Goal: Task Accomplishment & Management: Complete application form

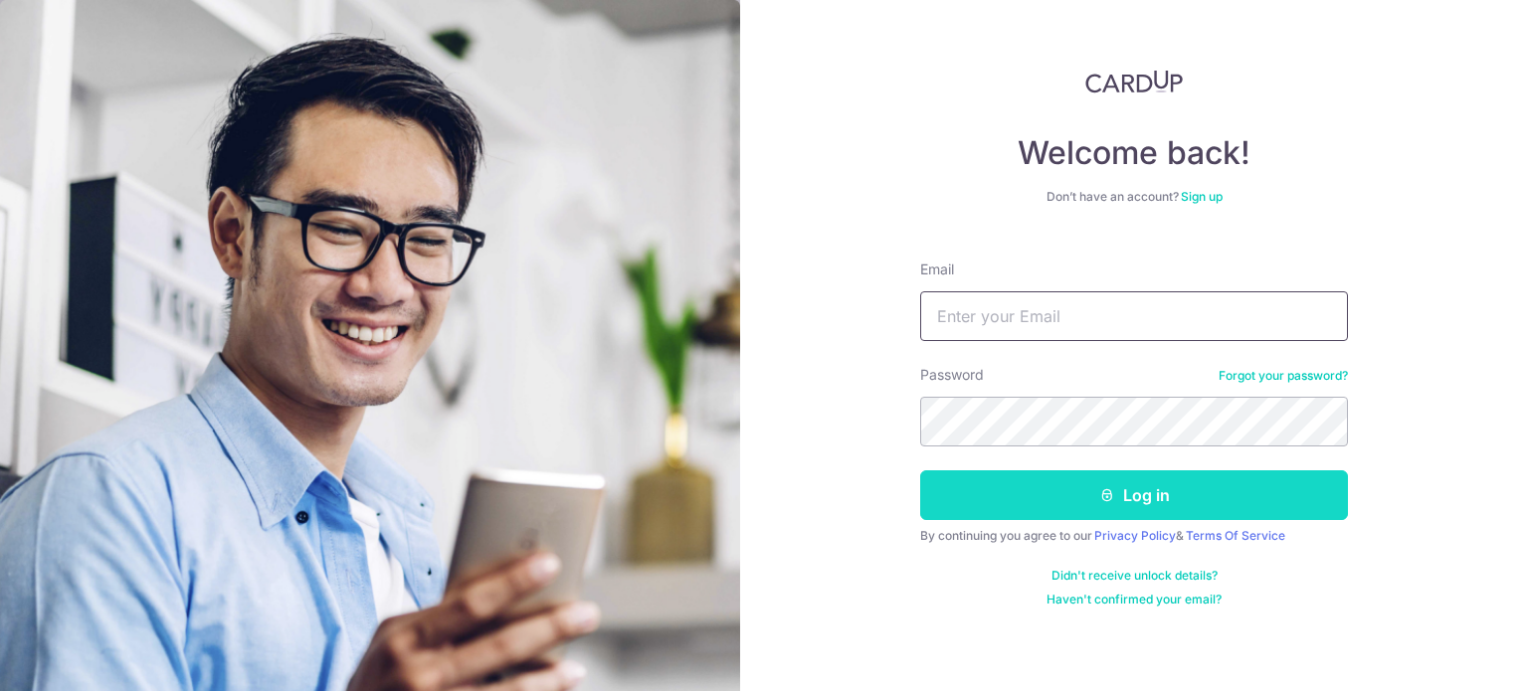
type input "[EMAIL_ADDRESS][DOMAIN_NAME]"
click at [1126, 512] on button "Log in" at bounding box center [1134, 496] width 428 height 50
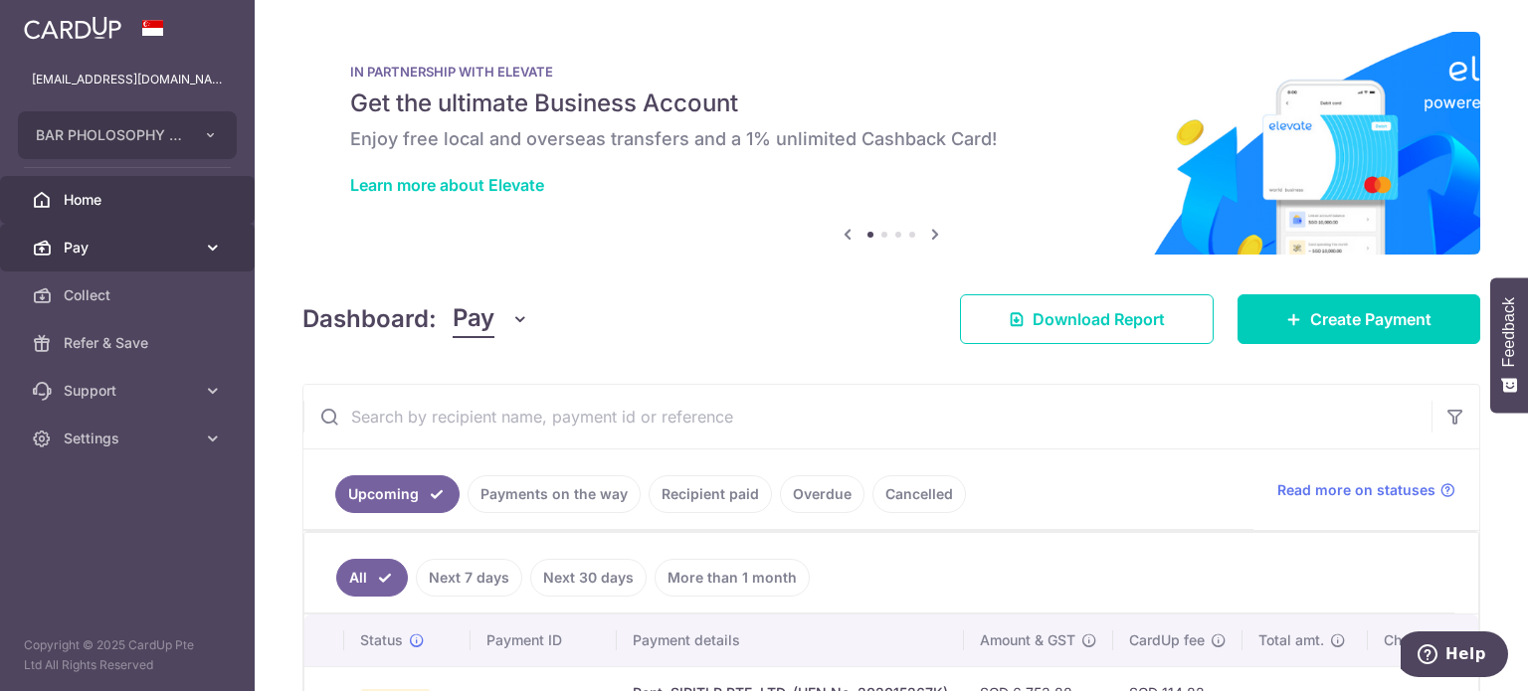
click at [170, 259] on link "Pay" at bounding box center [127, 248] width 255 height 48
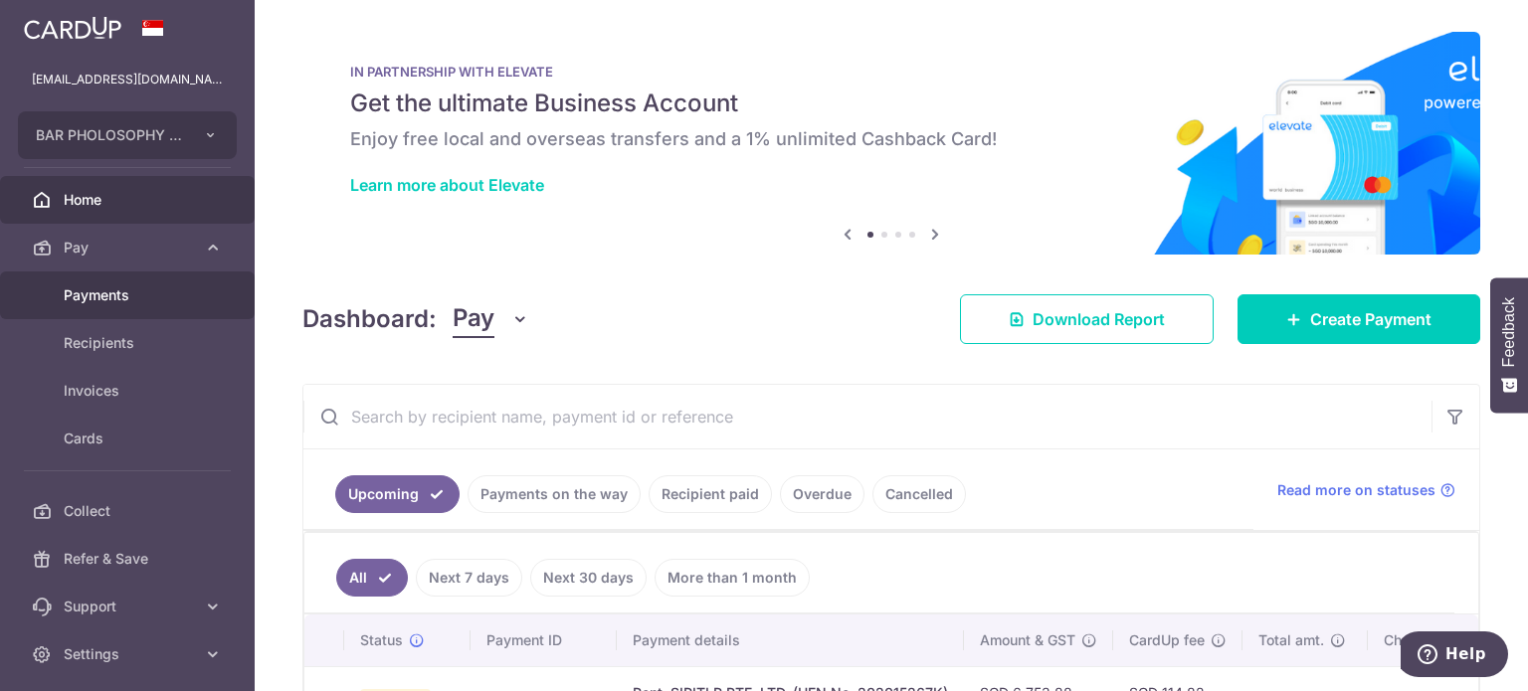
click at [147, 296] on span "Payments" at bounding box center [129, 296] width 131 height 20
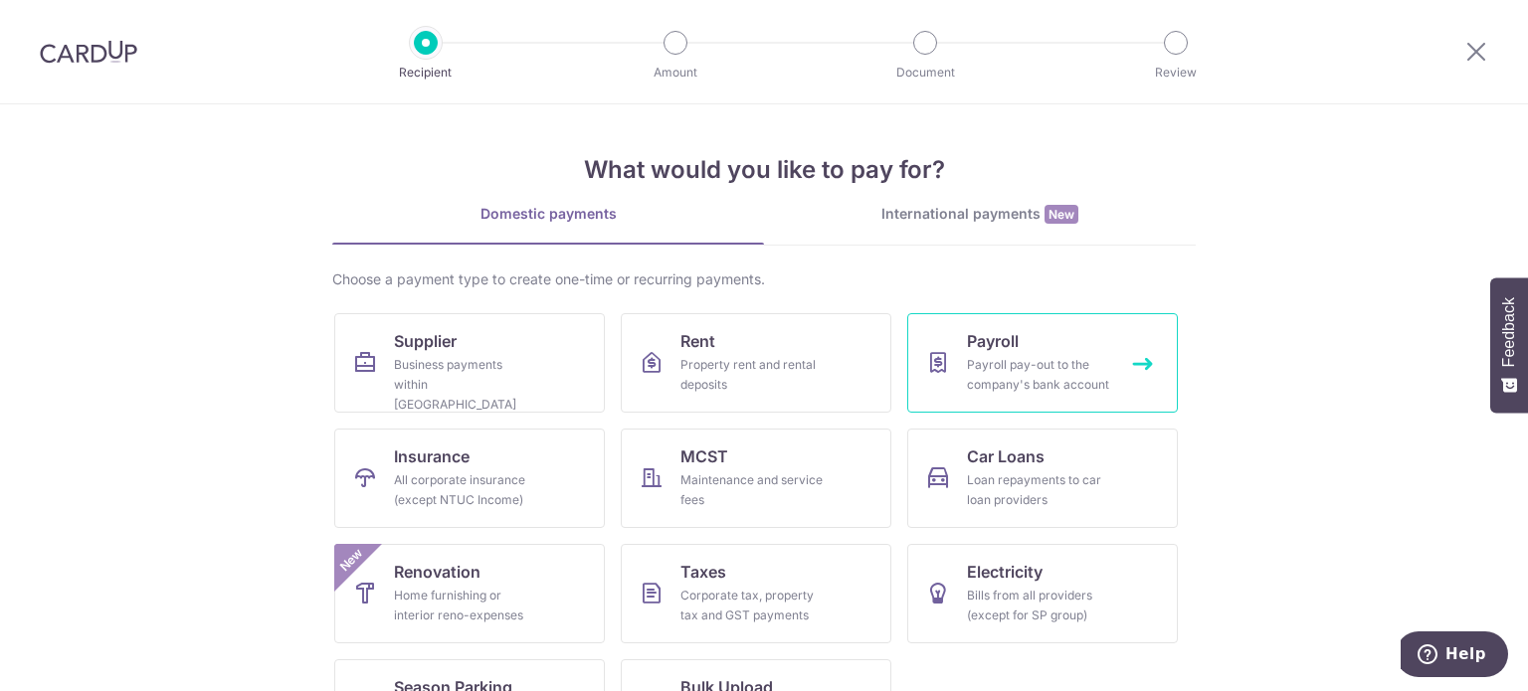
click at [1071, 374] on div "Payroll pay-out to the company's bank account" at bounding box center [1038, 375] width 143 height 40
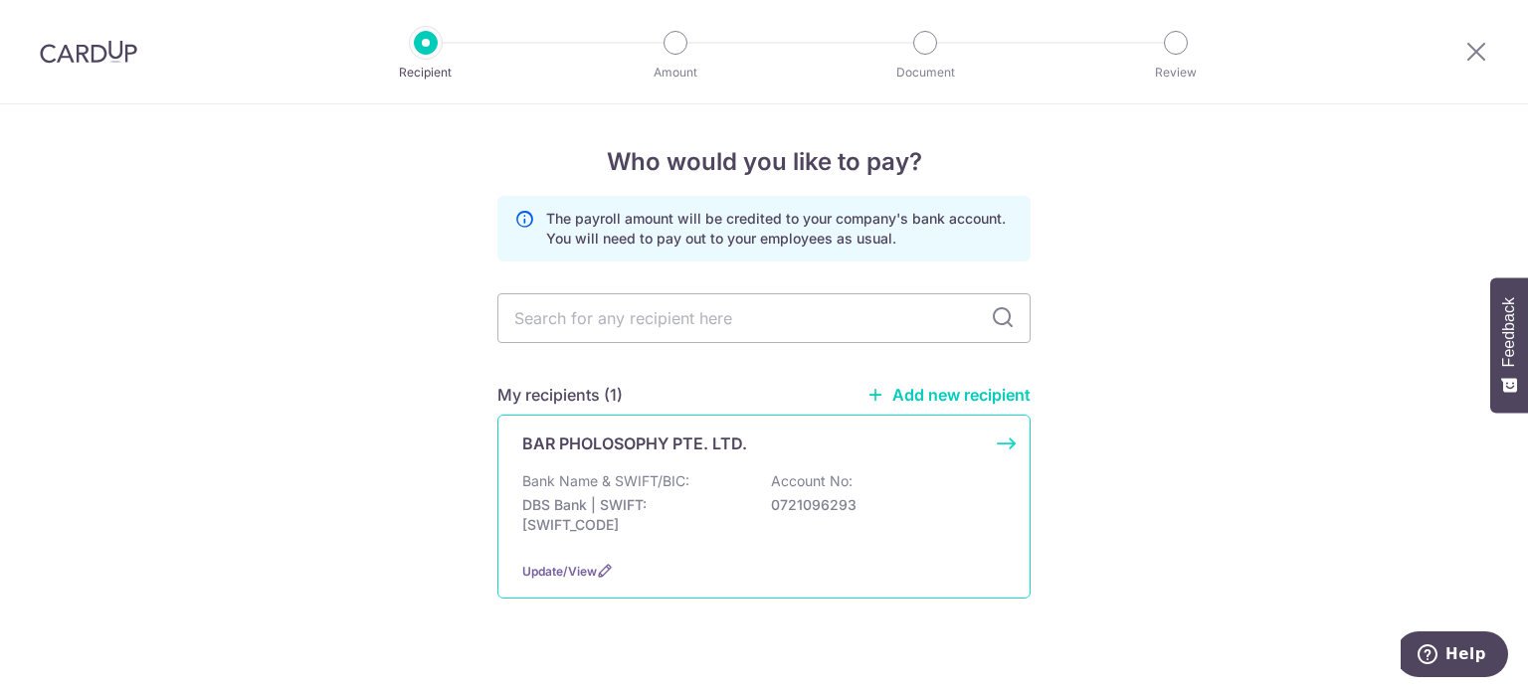
click at [752, 469] on div "BAR PHOLOSOPHY PTE. LTD. Bank Name & SWIFT/BIC: DBS Bank | SWIFT: DBSSSGSGXXX A…" at bounding box center [763, 507] width 533 height 184
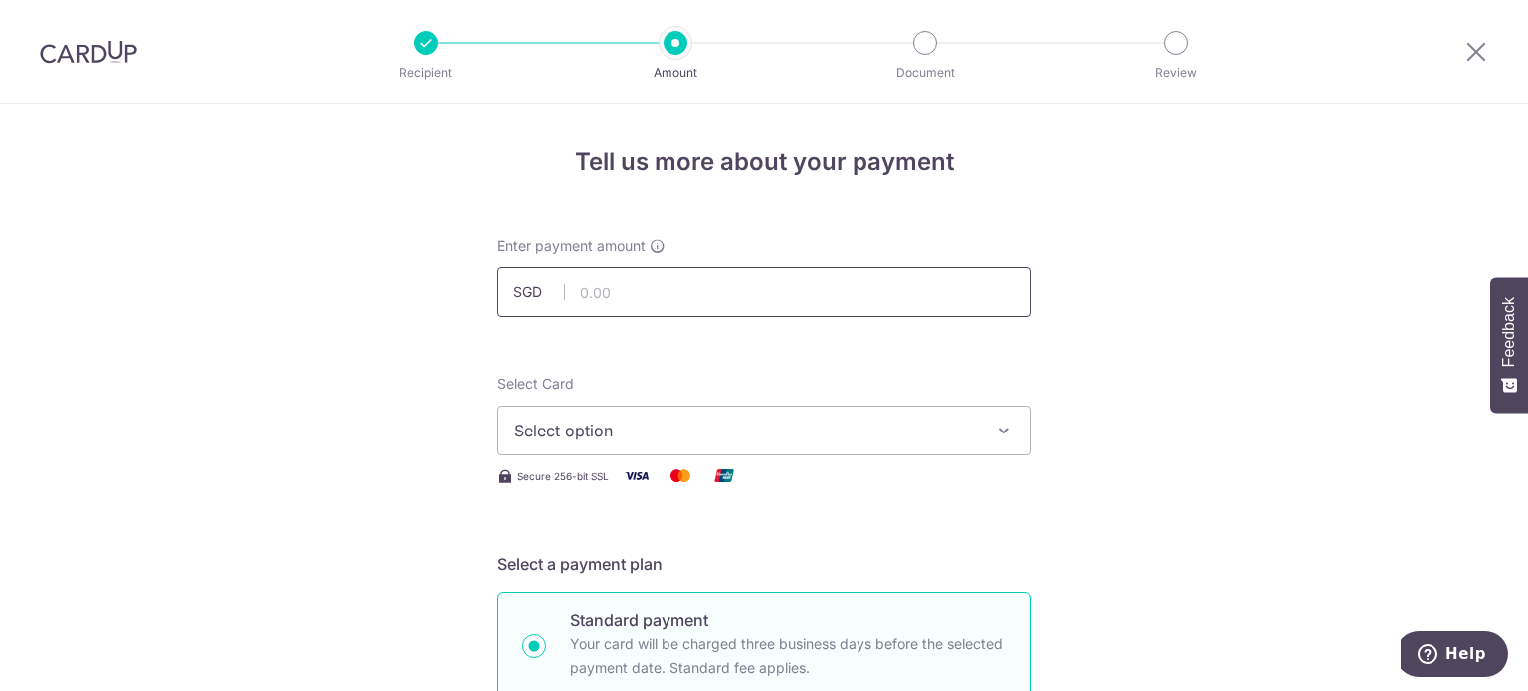
drag, startPoint x: 698, startPoint y: 284, endPoint x: 707, endPoint y: 290, distance: 10.8
click at [699, 284] on input "text" at bounding box center [763, 293] width 533 height 50
type input "14,015.00"
drag, startPoint x: 1240, startPoint y: 422, endPoint x: 1269, endPoint y: 429, distance: 30.6
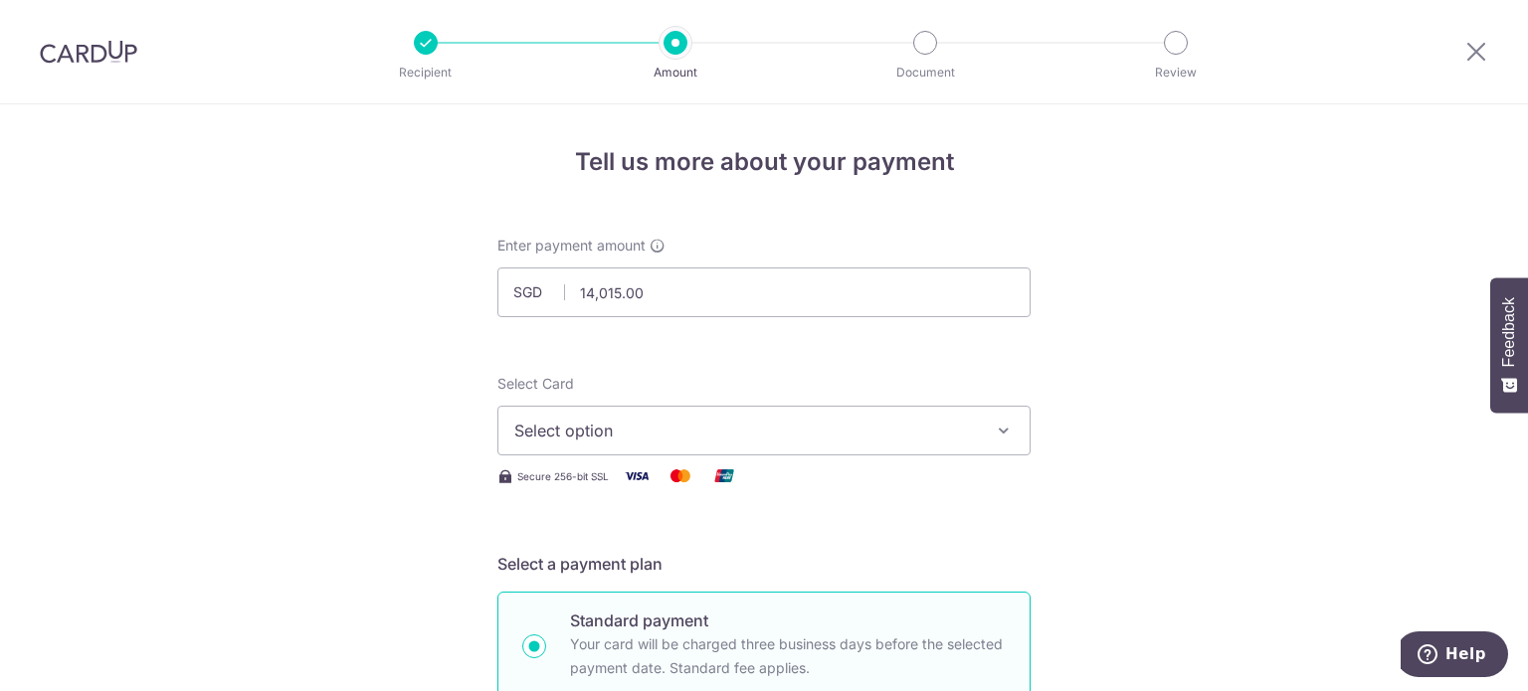
click at [793, 421] on span "Select option" at bounding box center [746, 431] width 464 height 24
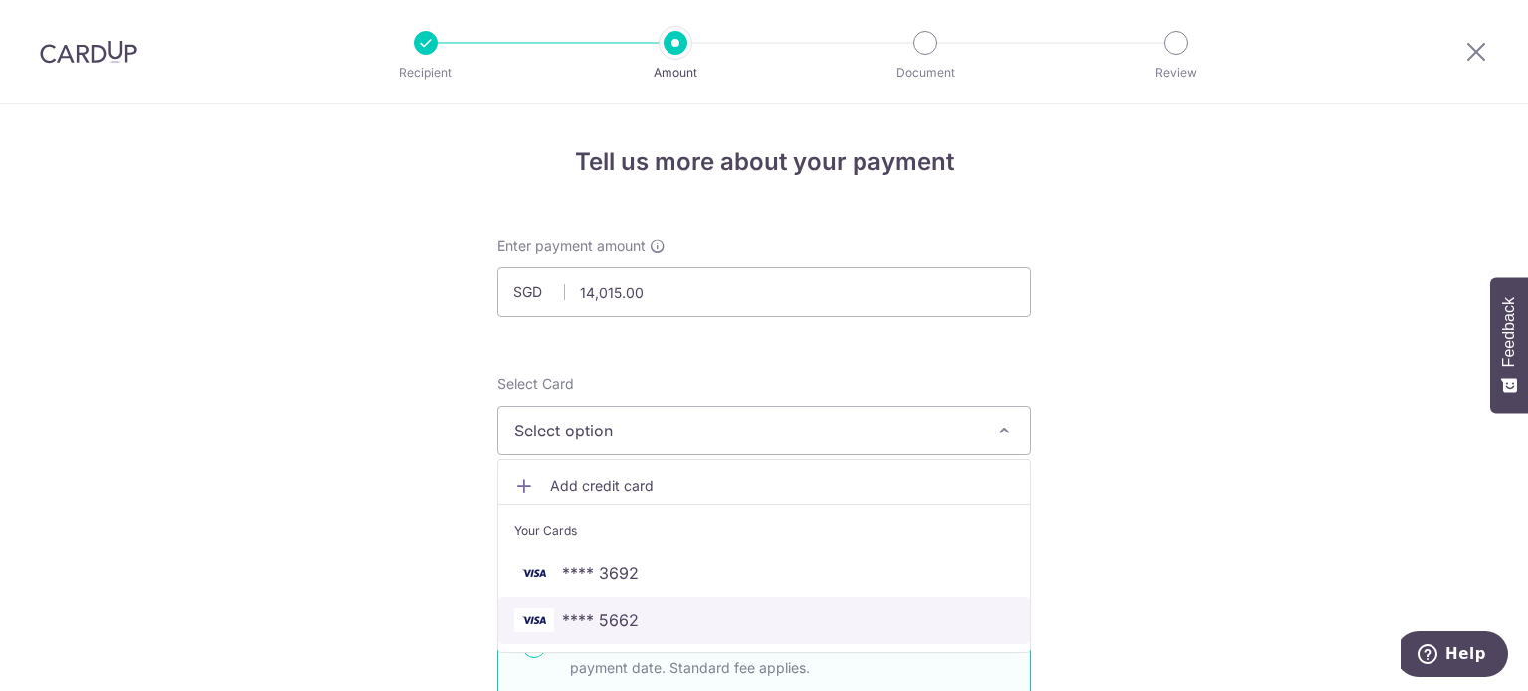
click at [621, 611] on span "**** 5662" at bounding box center [600, 621] width 77 height 24
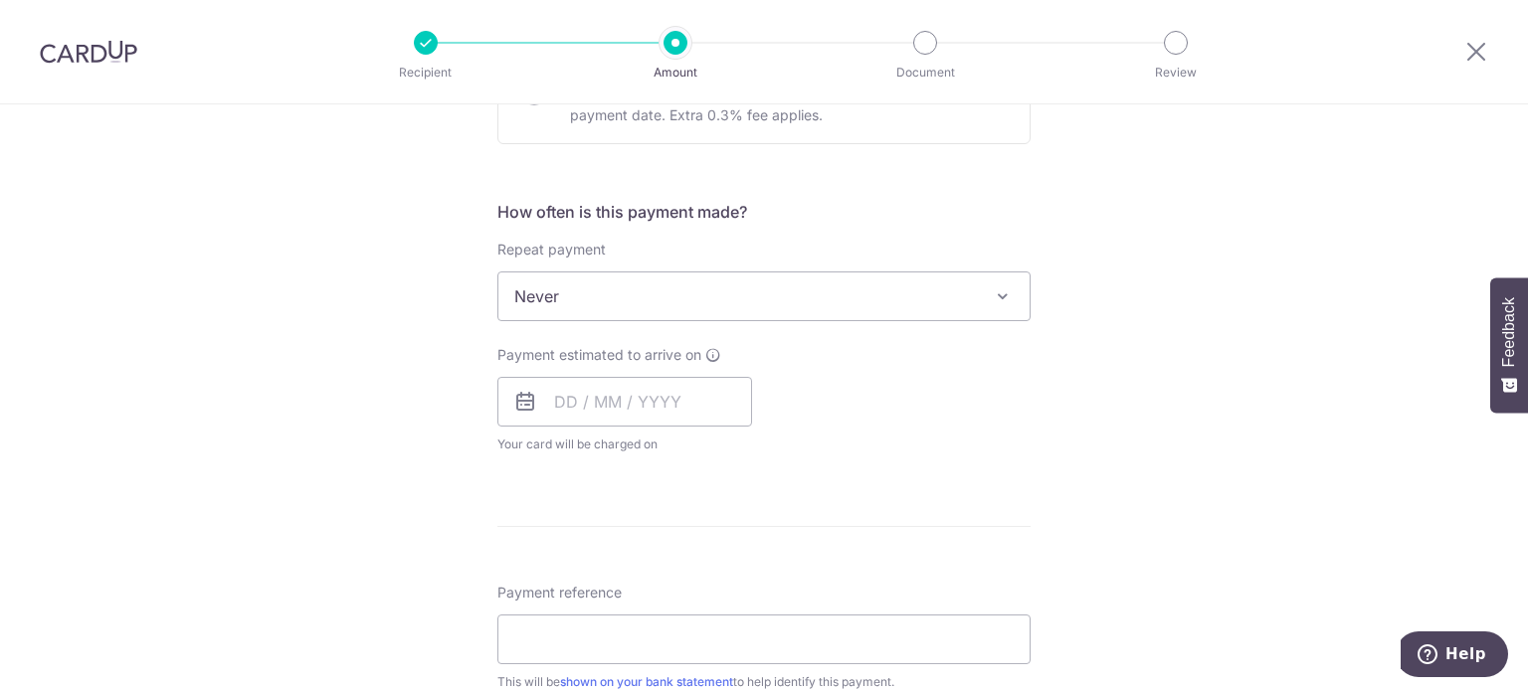
scroll to position [696, 0]
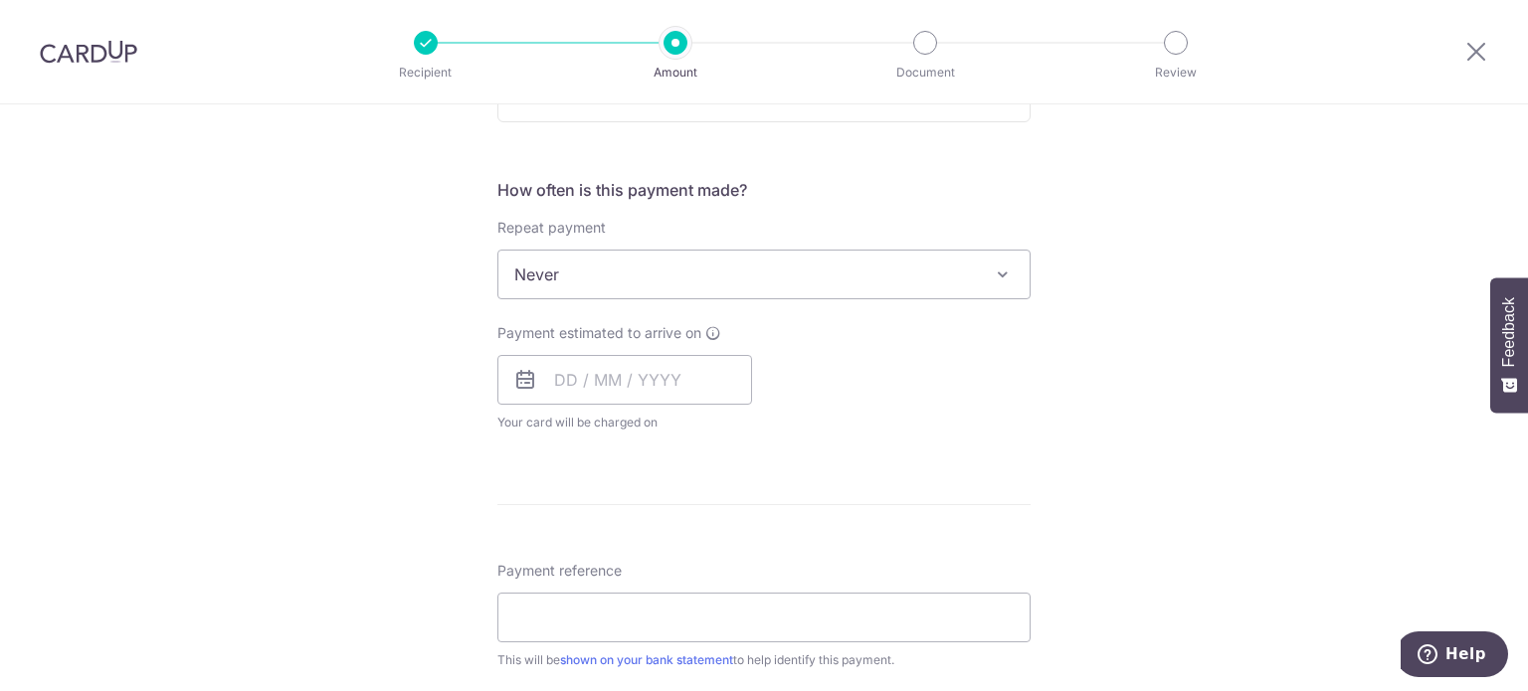
click at [672, 323] on span "Payment estimated to arrive on" at bounding box center [599, 333] width 204 height 20
click at [656, 358] on input "text" at bounding box center [624, 380] width 255 height 50
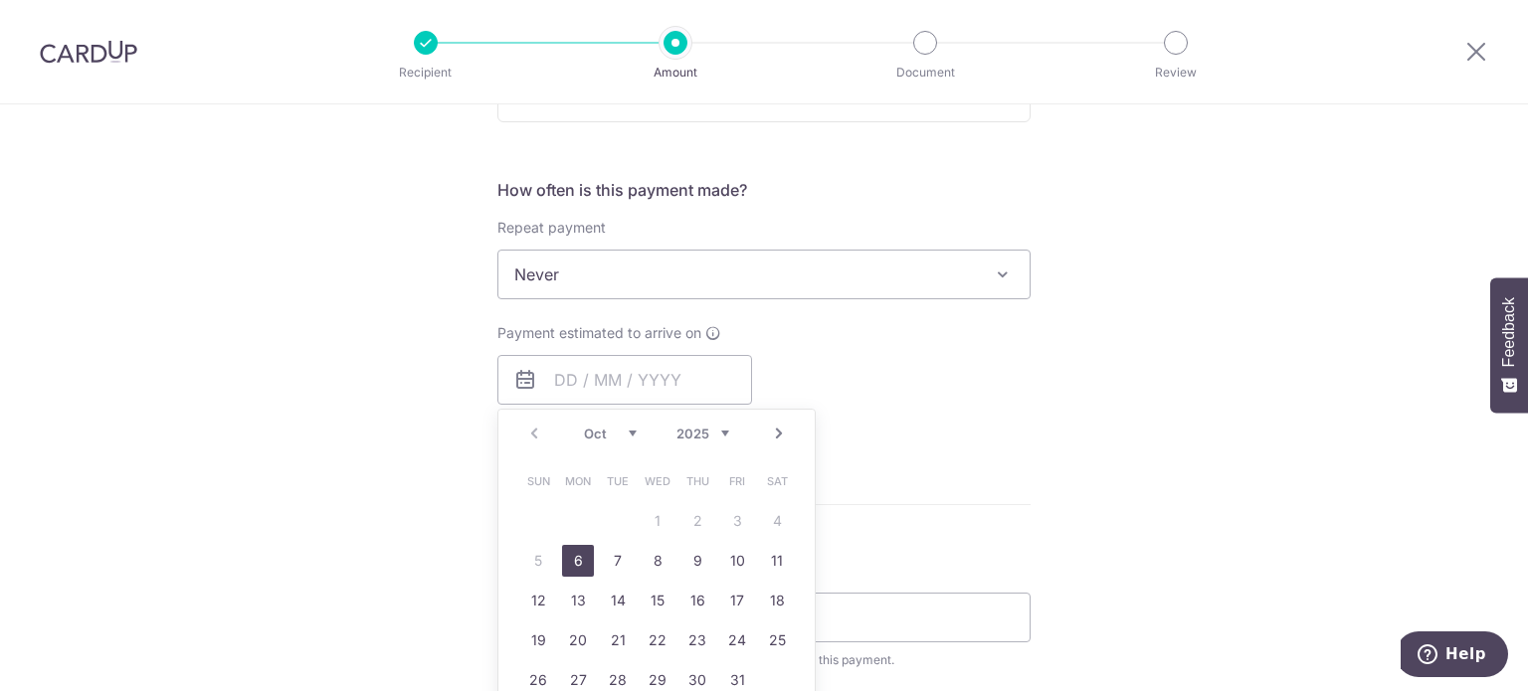
click at [567, 554] on link "6" at bounding box center [578, 561] width 32 height 32
type input "[DATE]"
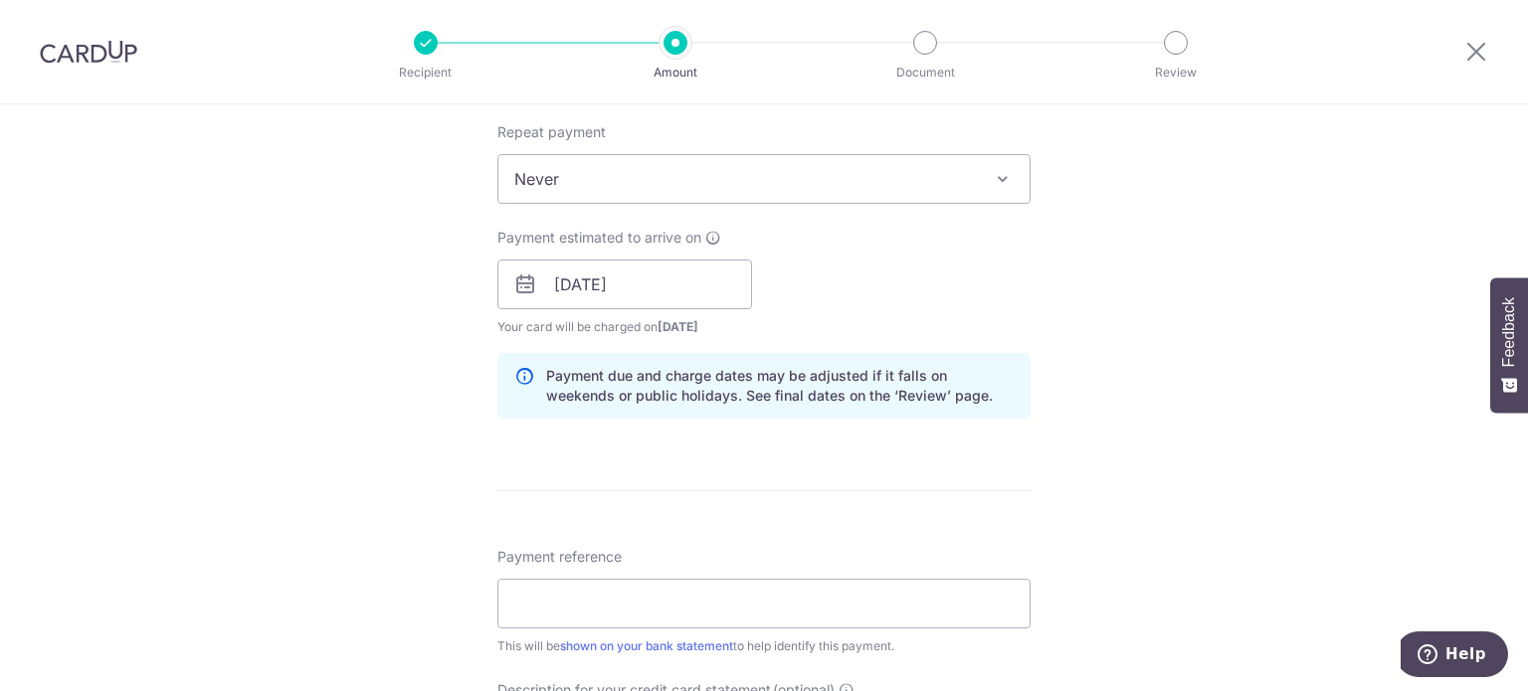
scroll to position [895, 0]
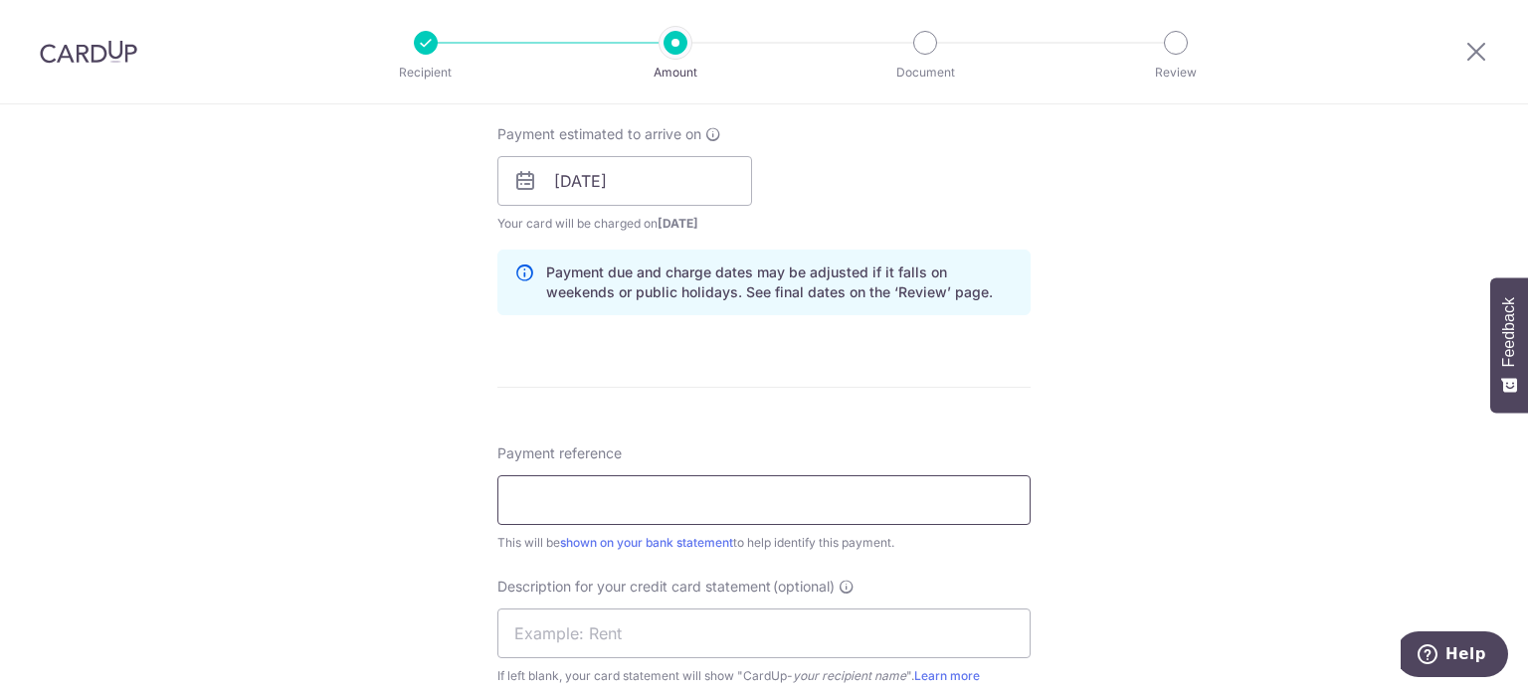
click at [852, 477] on input "Payment reference" at bounding box center [763, 501] width 533 height 50
type input "Payroll Sanger"
click at [780, 632] on input "text" at bounding box center [763, 634] width 533 height 50
type input "O"
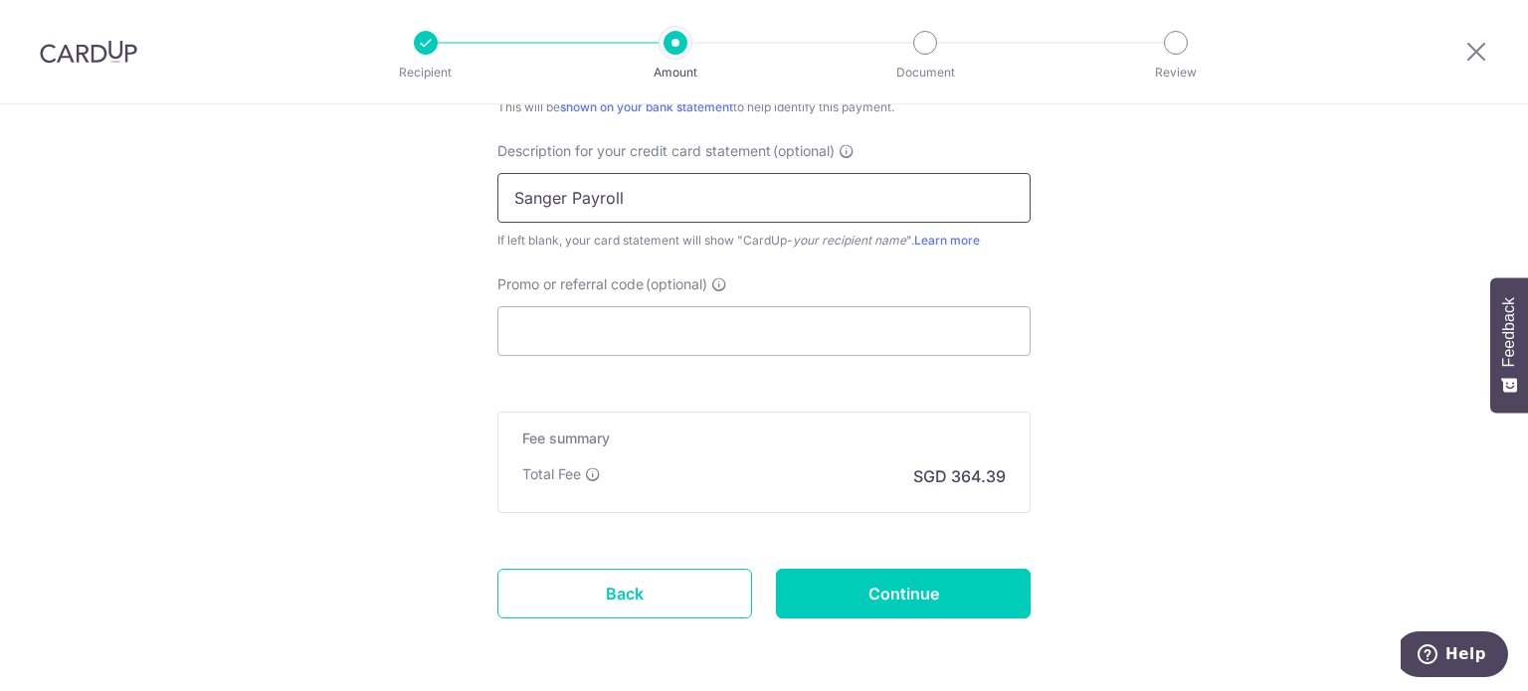
scroll to position [1393, 0]
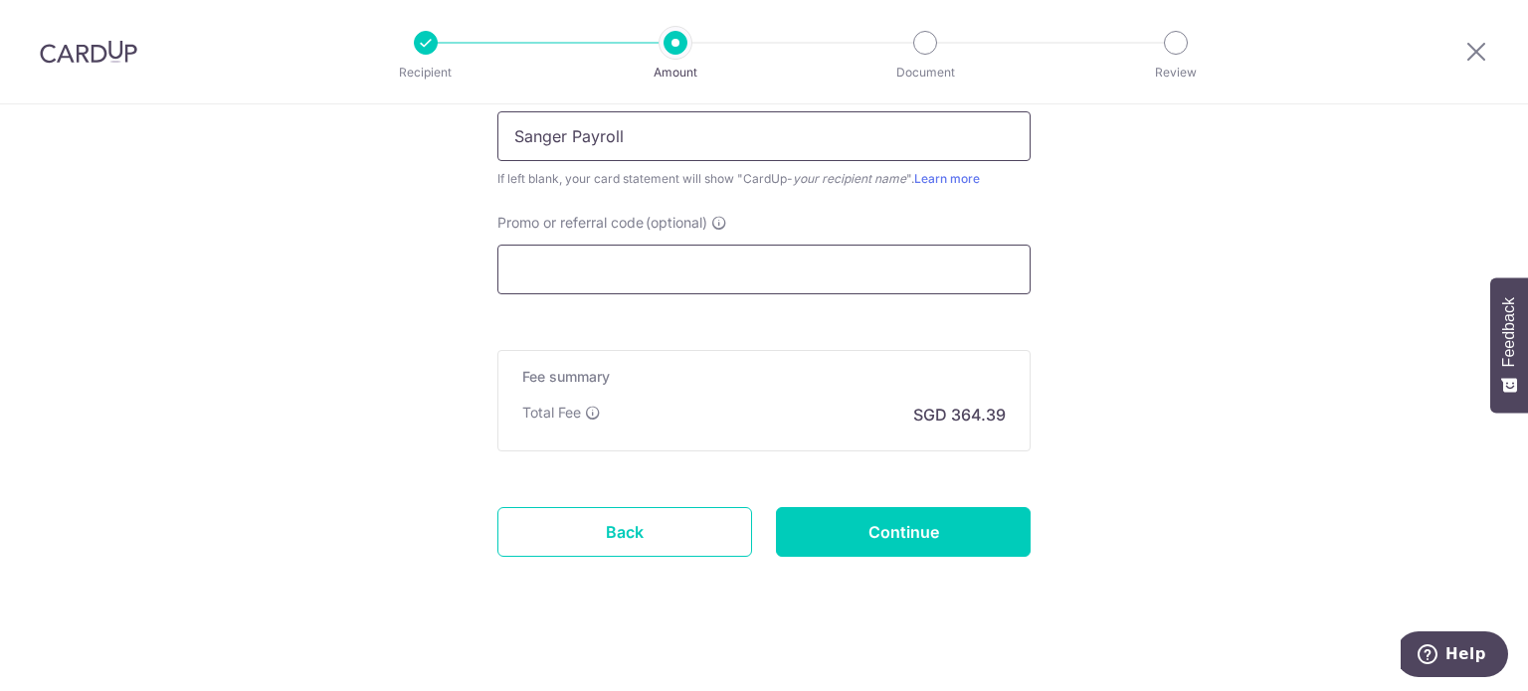
type input "Sanger Payroll"
click at [848, 261] on input "Promo or referral code (optional)" at bounding box center [763, 270] width 533 height 50
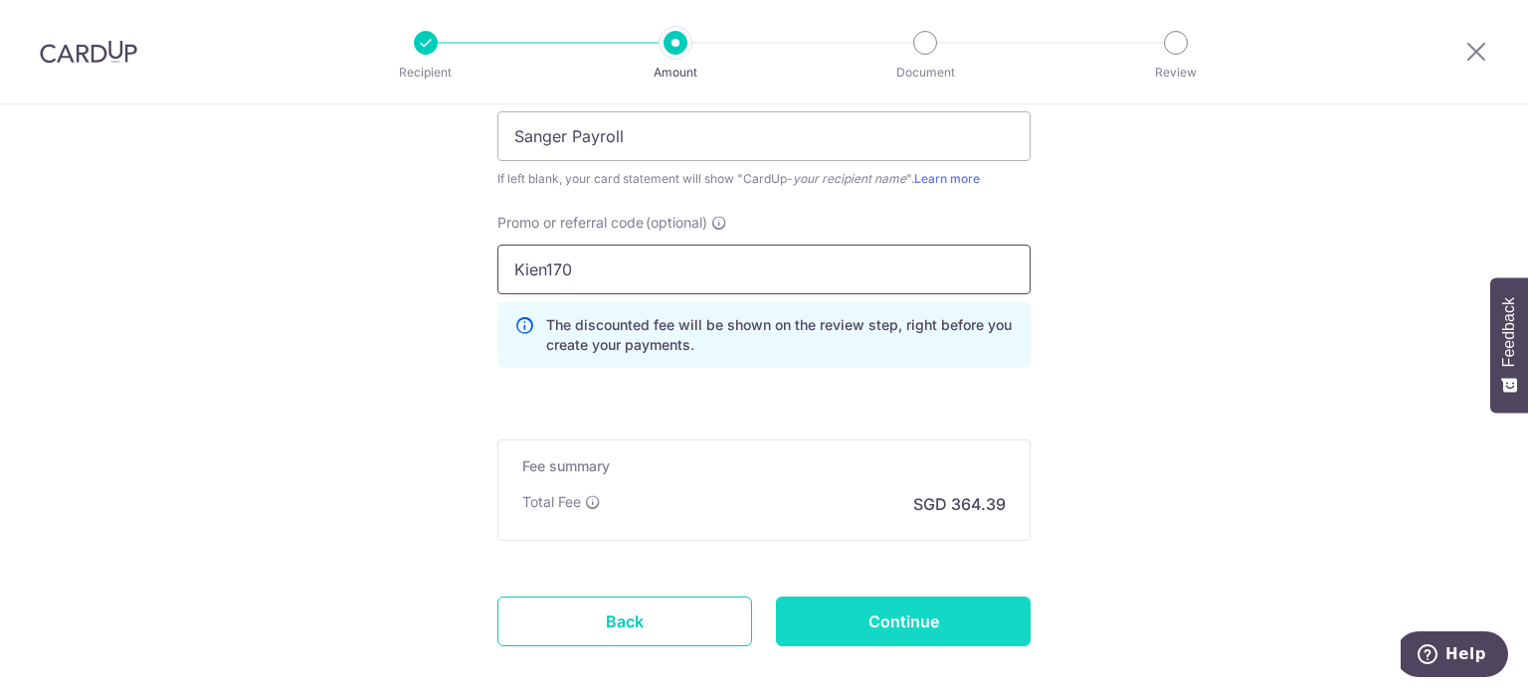
type input "Kien170"
drag, startPoint x: 893, startPoint y: 620, endPoint x: 966, endPoint y: 660, distance: 82.8
click at [907, 624] on input "Continue" at bounding box center [903, 622] width 255 height 50
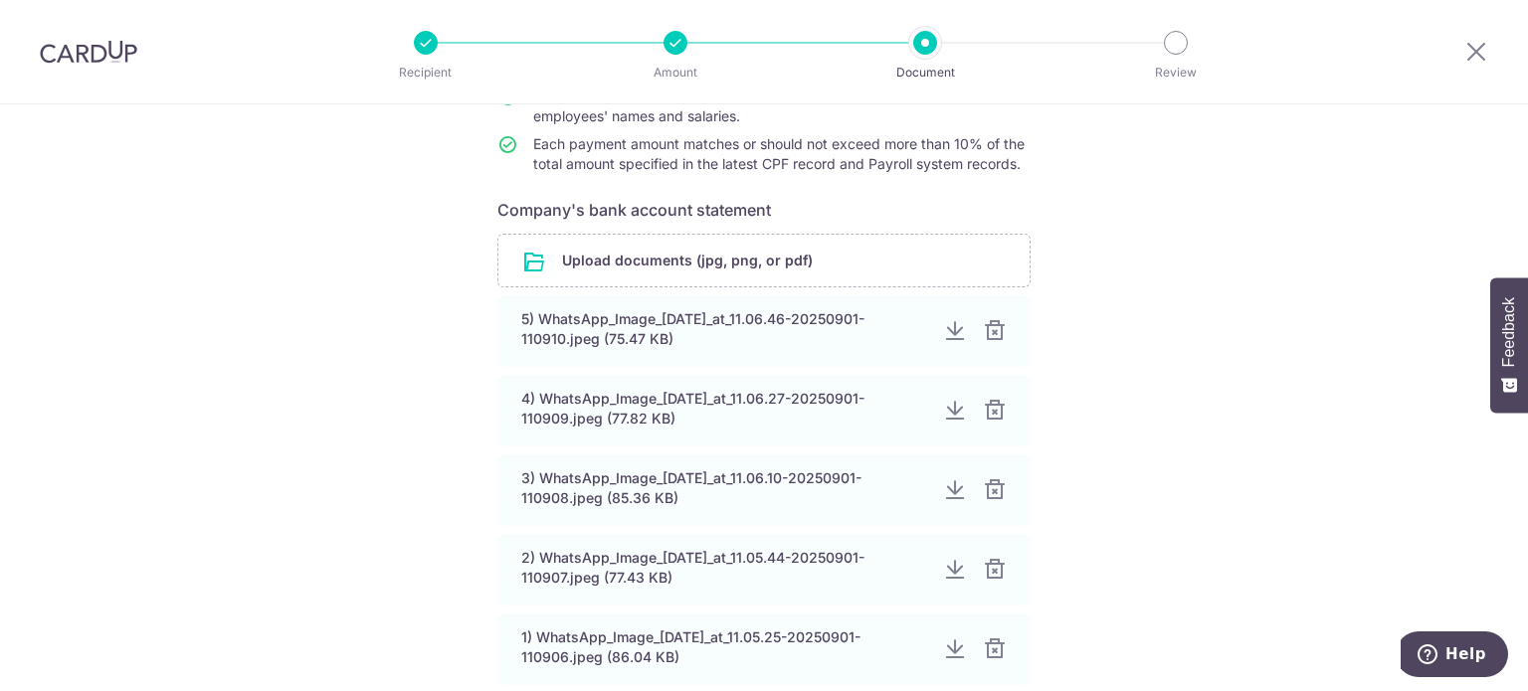
scroll to position [298, 0]
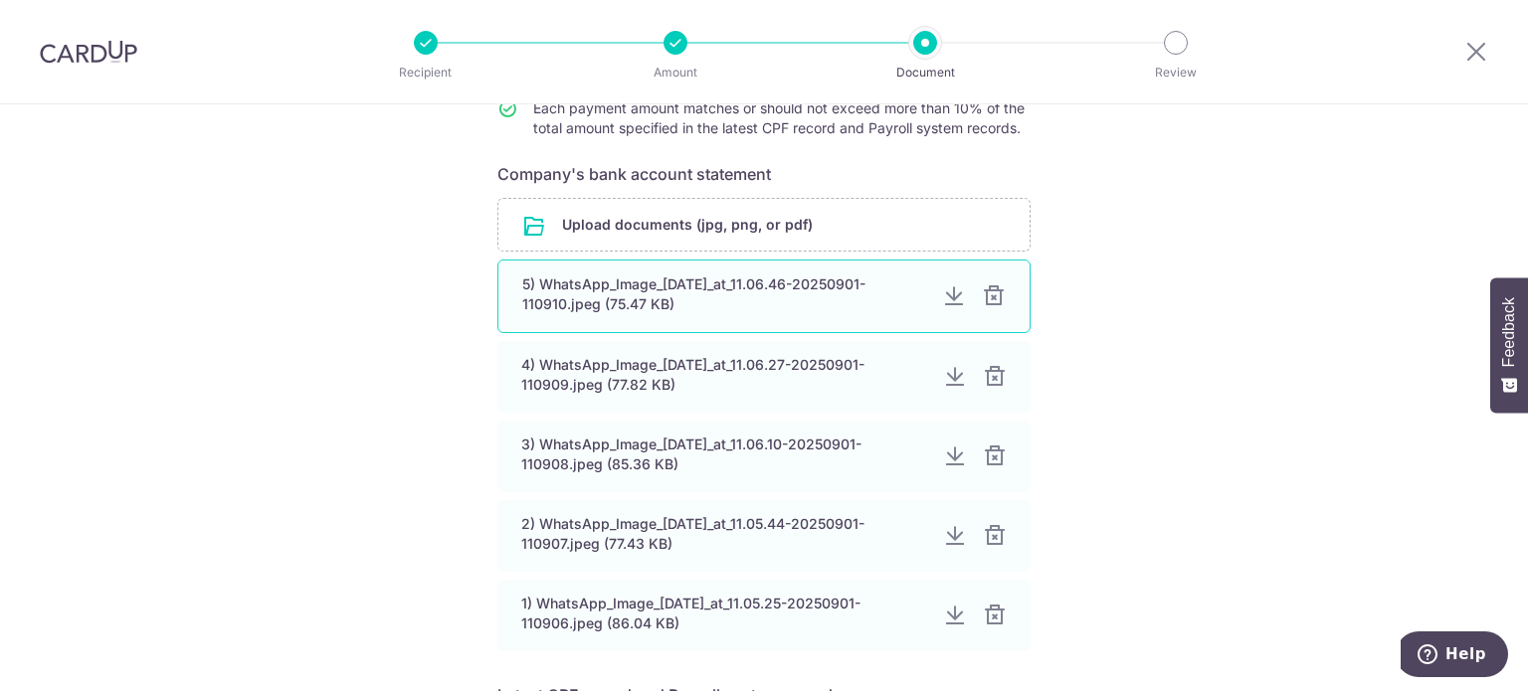
click at [775, 298] on div "5) WhatsApp_Image_2025-09-01_at_11.06.46-20250901-110910.jpeg (75.47 KB)" at bounding box center [724, 295] width 404 height 40
click at [942, 298] on div at bounding box center [954, 297] width 24 height 24
click at [996, 297] on div at bounding box center [994, 297] width 24 height 24
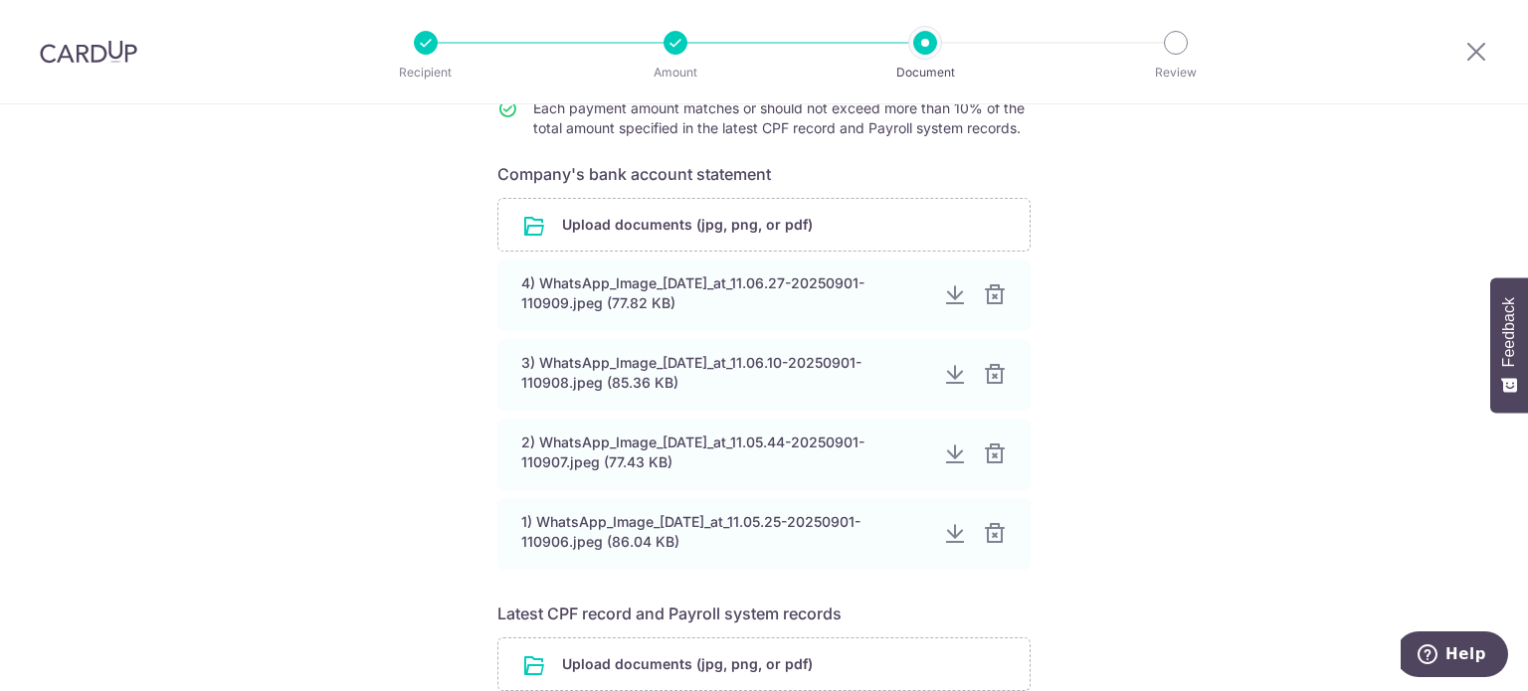
click at [996, 297] on div at bounding box center [995, 296] width 24 height 24
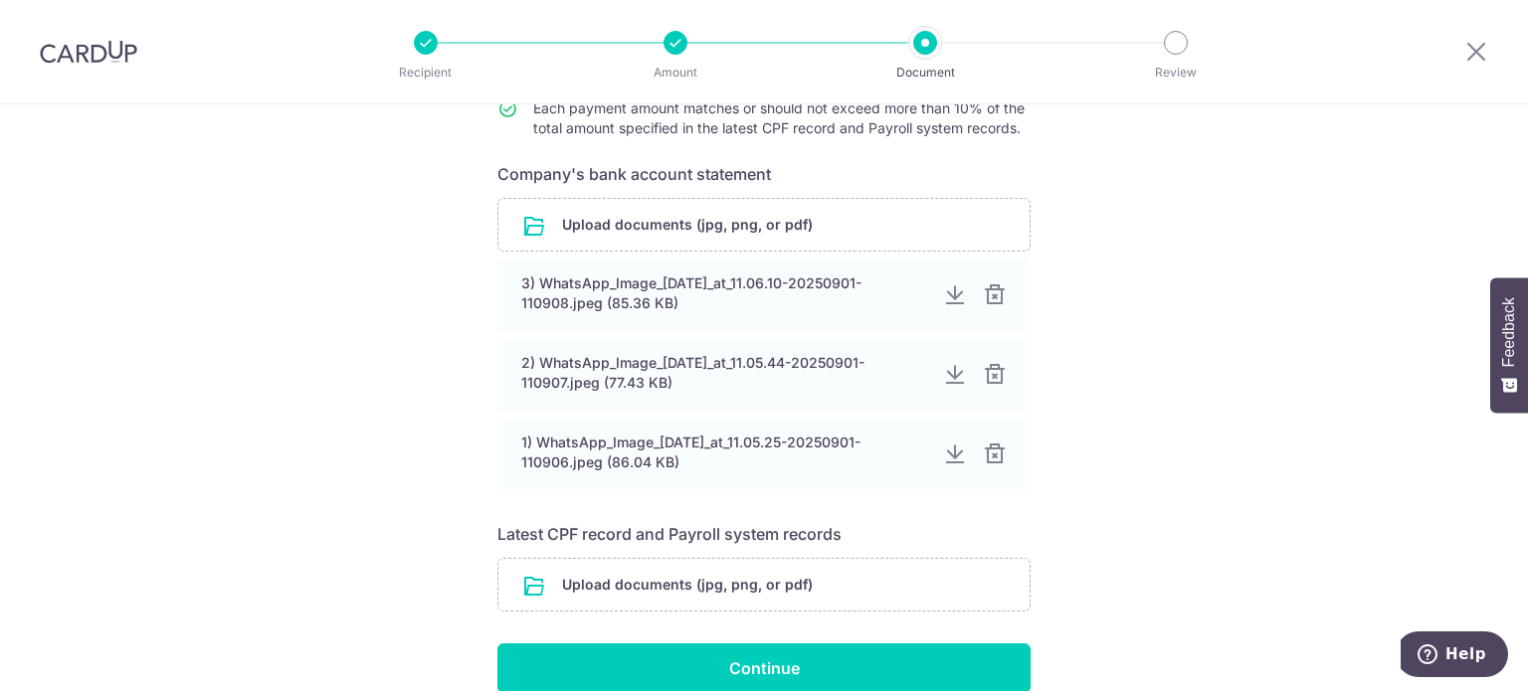
click at [996, 297] on div at bounding box center [995, 296] width 24 height 24
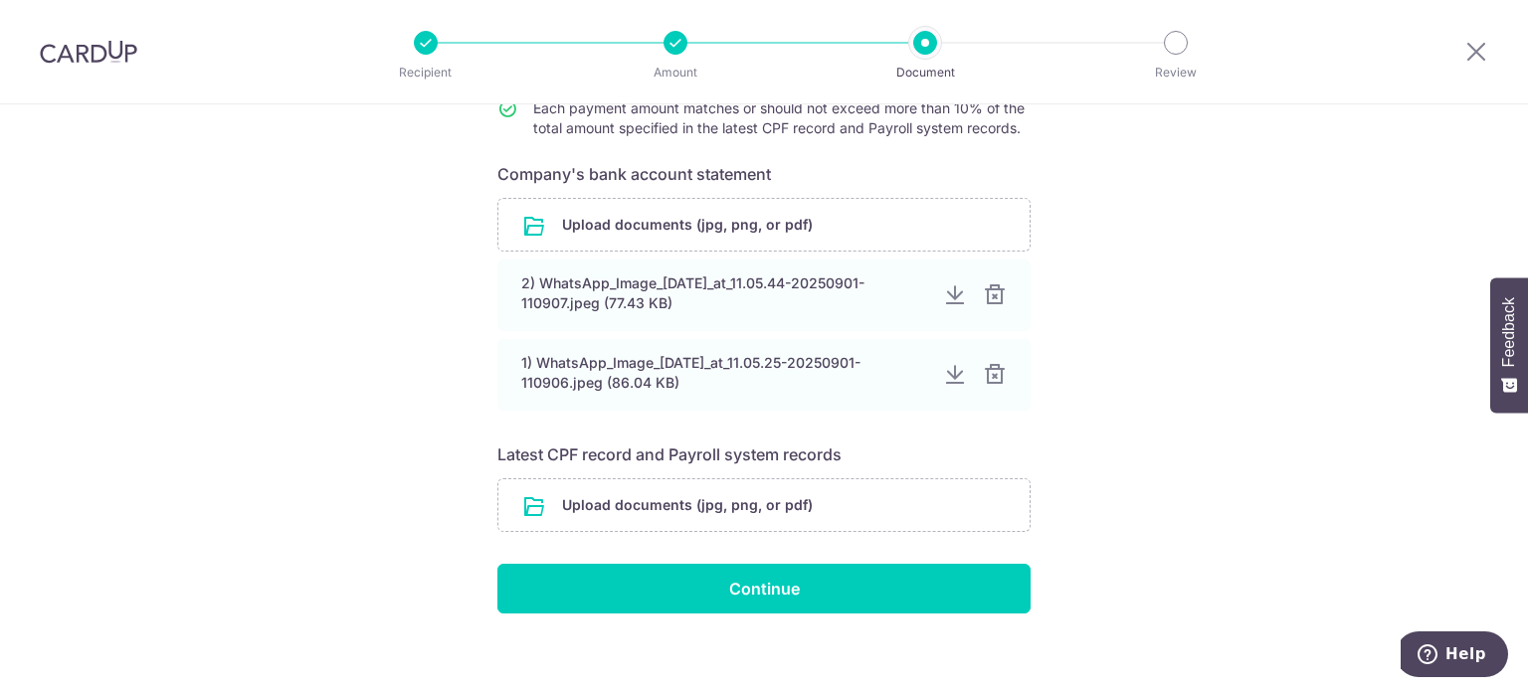
click at [996, 297] on div at bounding box center [995, 296] width 24 height 24
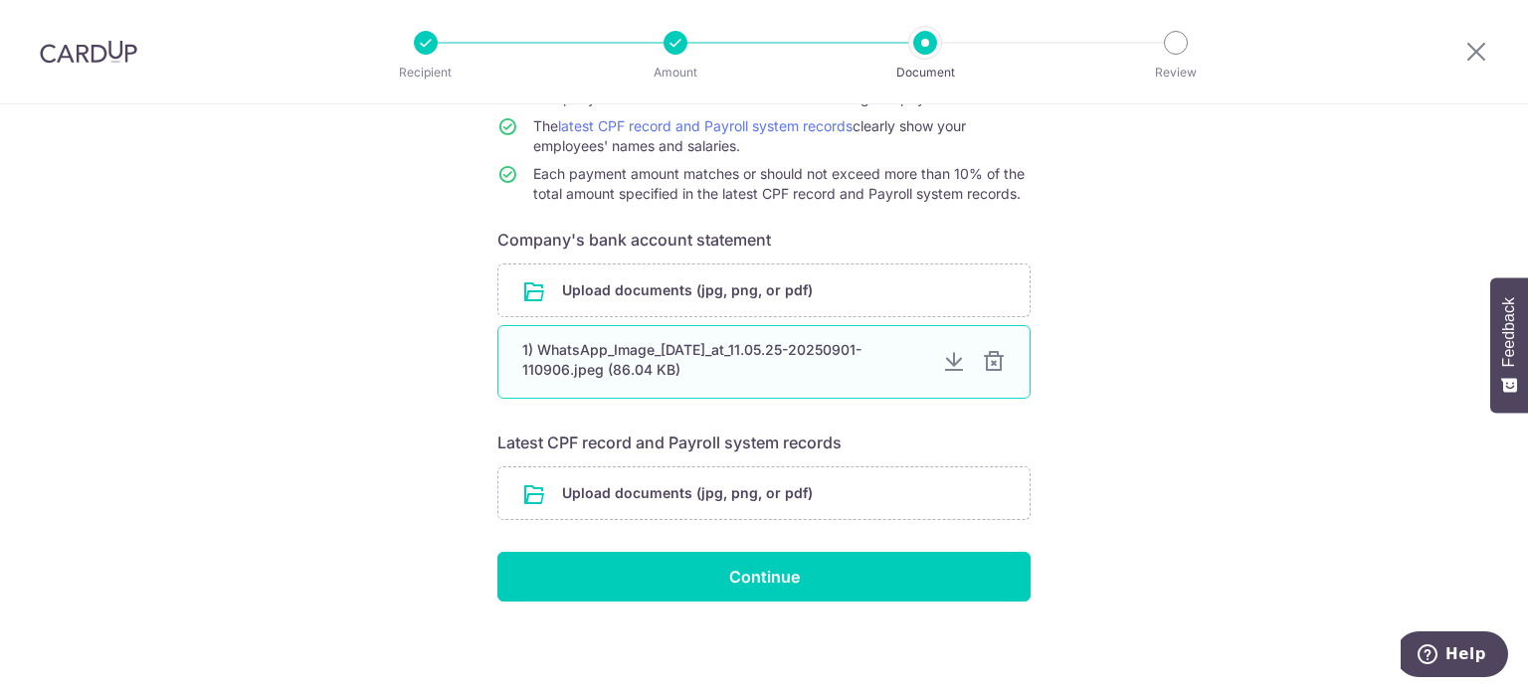
scroll to position [235, 0]
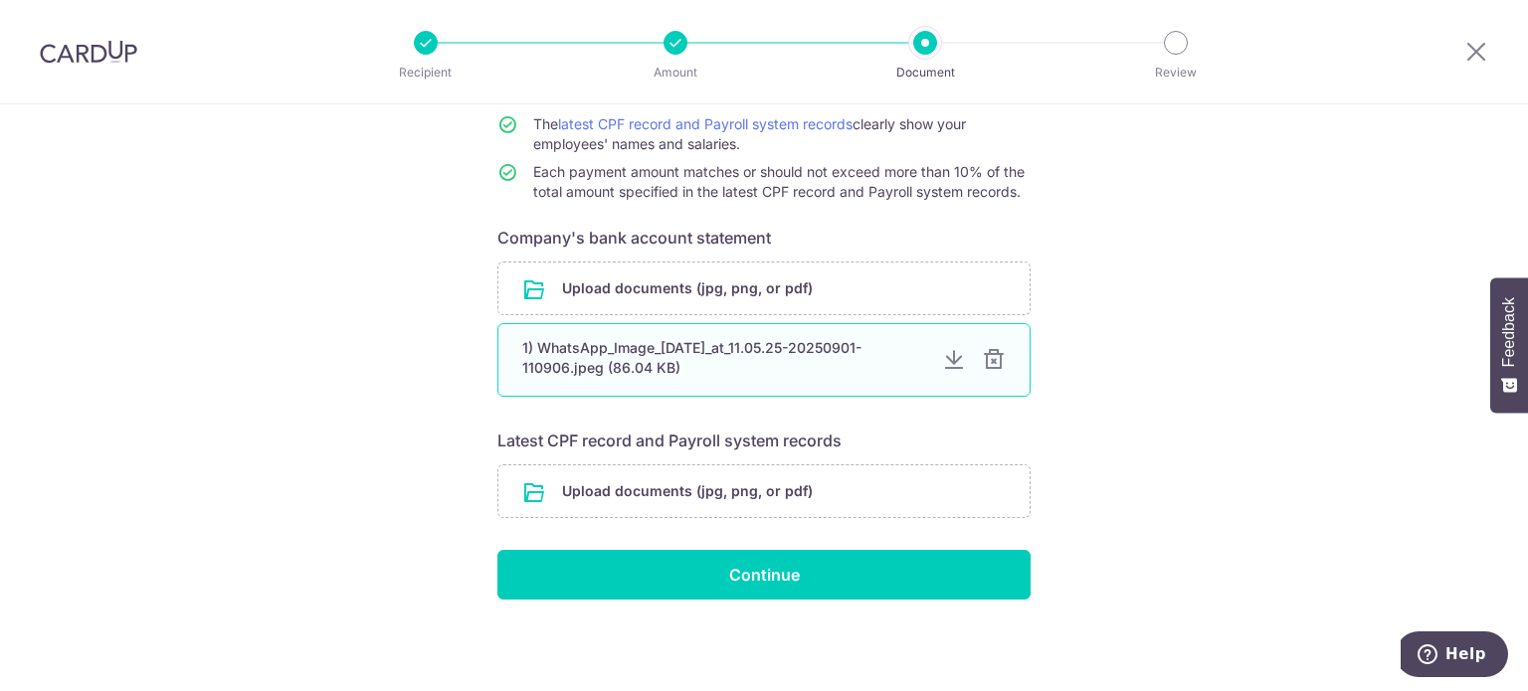
click at [991, 365] on div at bounding box center [994, 360] width 24 height 24
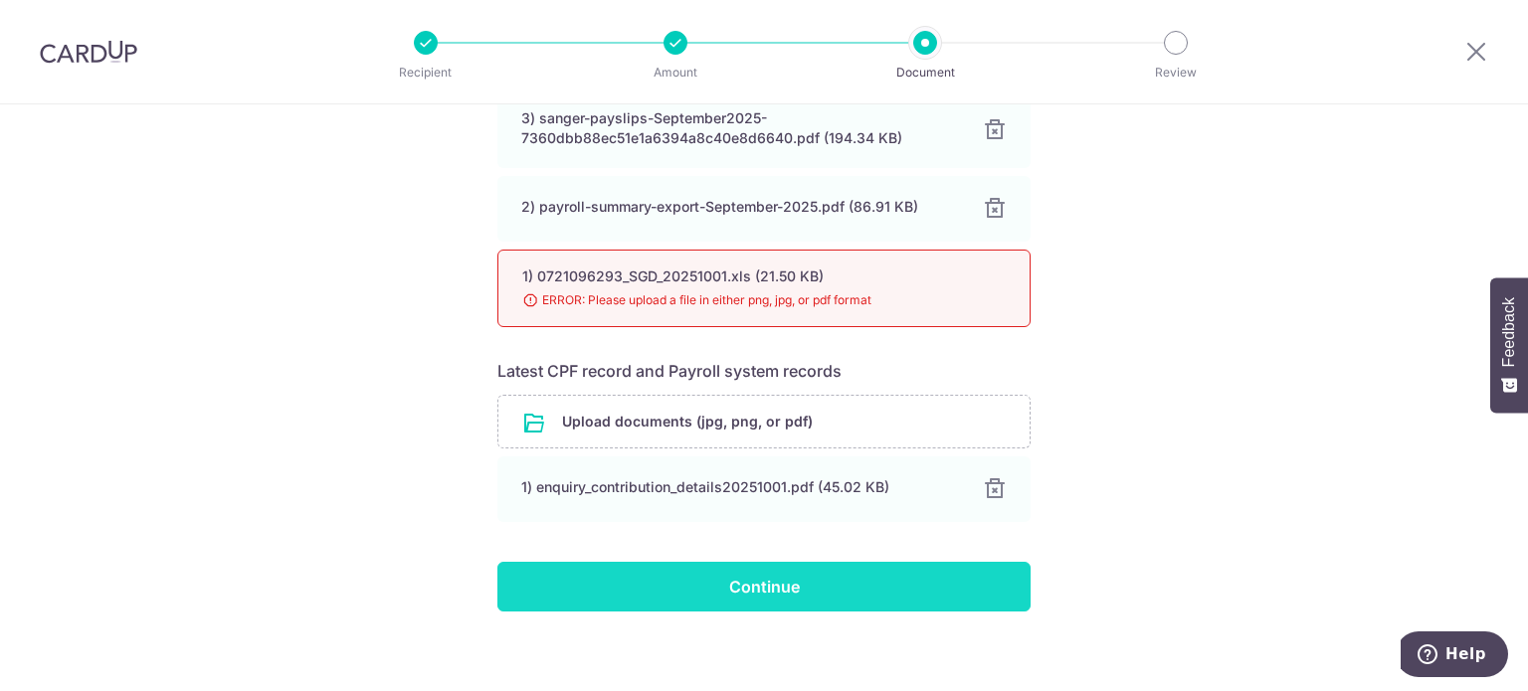
scroll to position [472, 0]
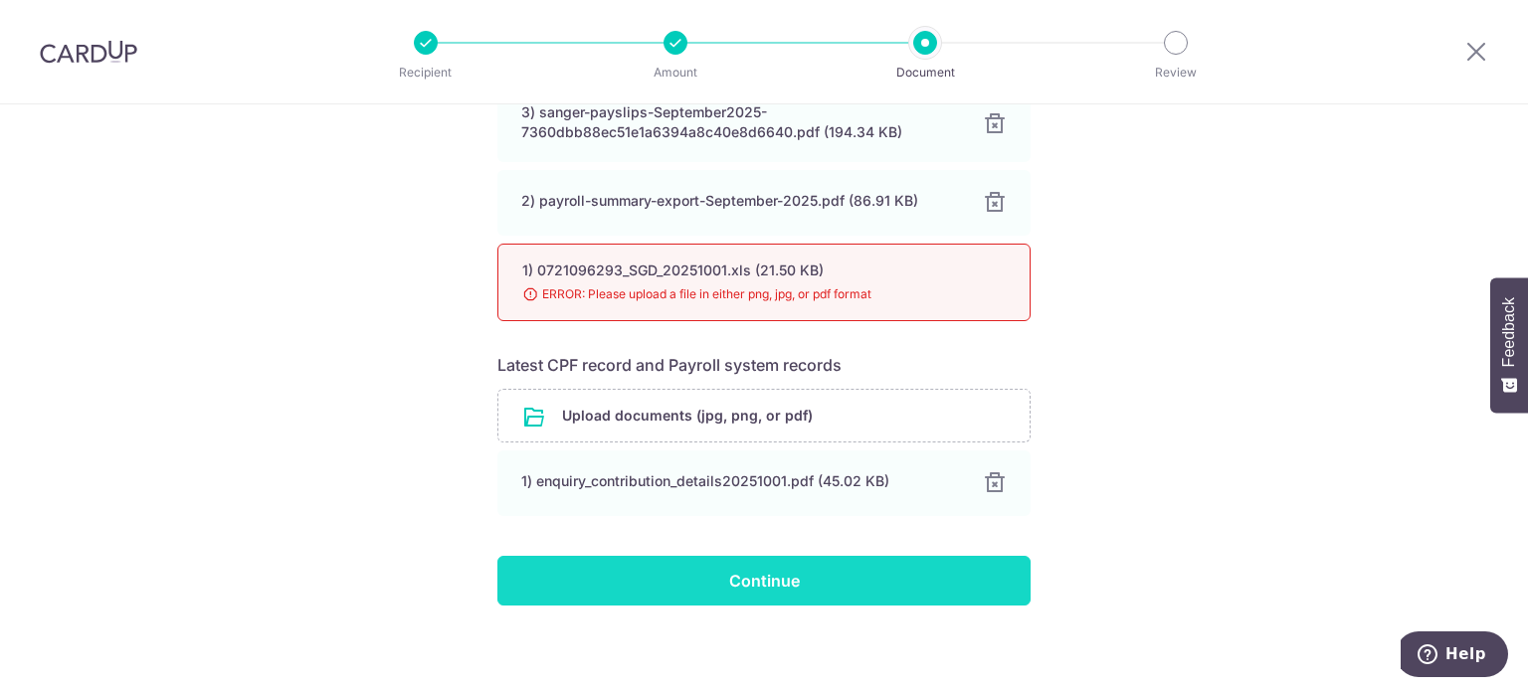
click at [948, 597] on input "Continue" at bounding box center [763, 581] width 533 height 50
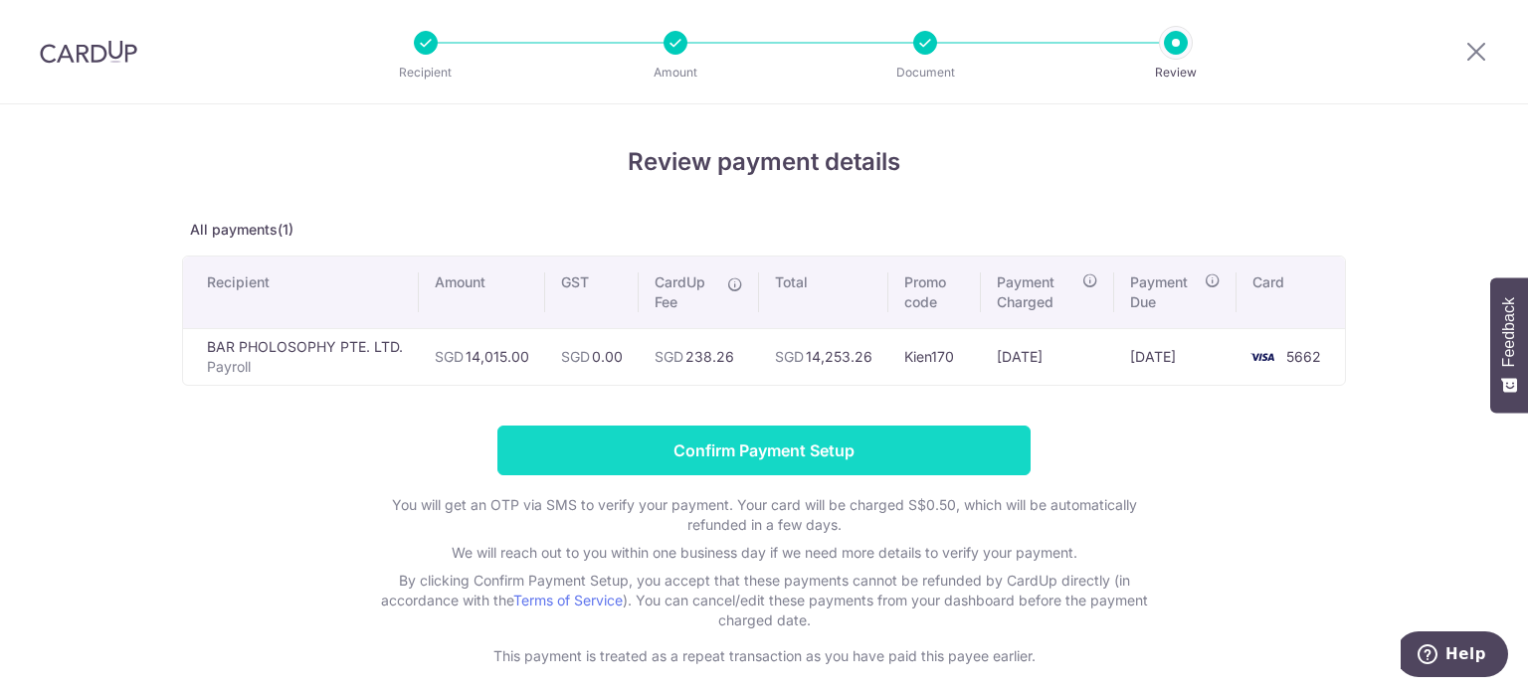
click at [947, 448] on input "Confirm Payment Setup" at bounding box center [763, 451] width 533 height 50
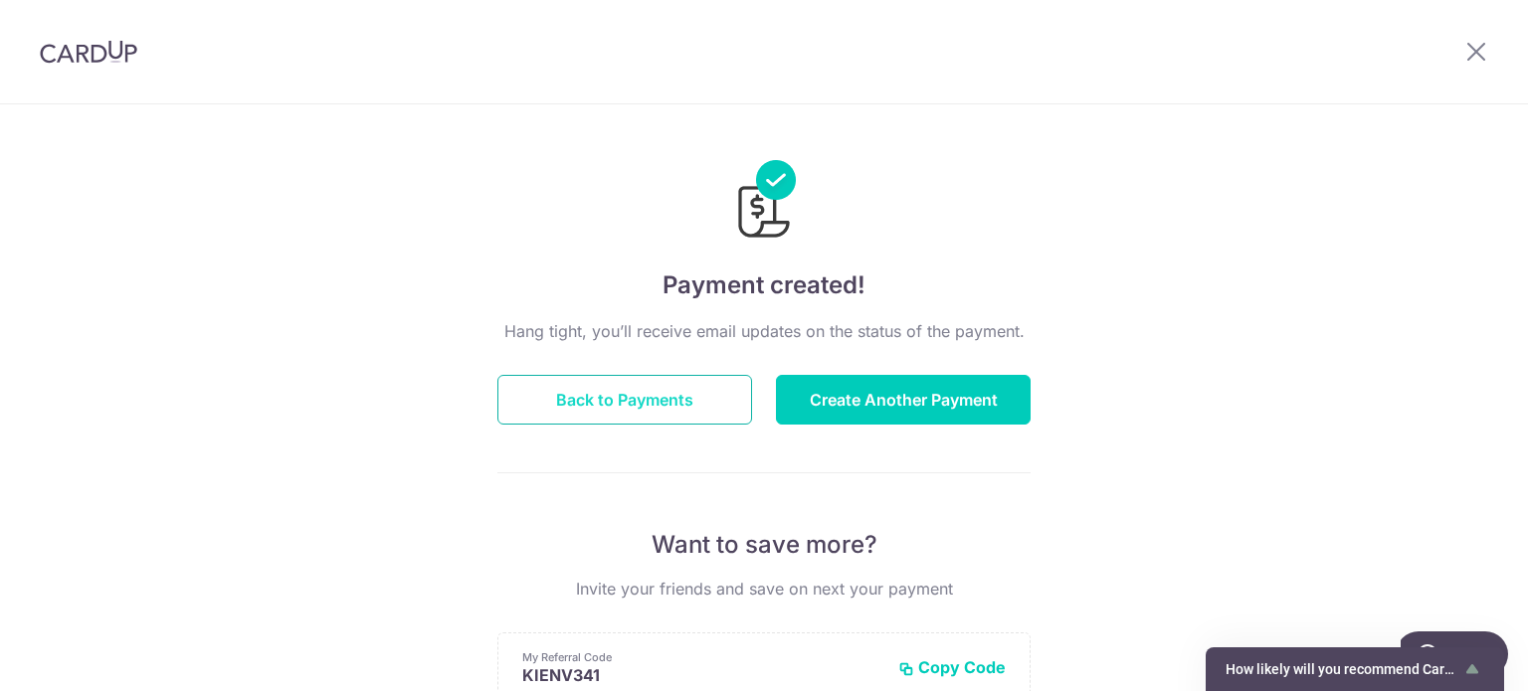
click at [663, 404] on button "Back to Payments" at bounding box center [624, 400] width 255 height 50
